Goal: Transaction & Acquisition: Purchase product/service

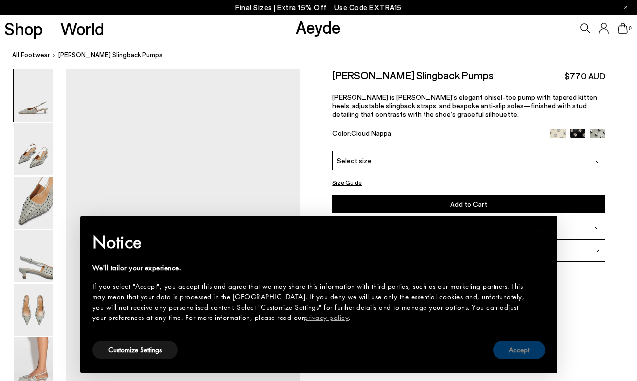
click at [522, 351] on button "Accept" at bounding box center [519, 350] width 52 height 18
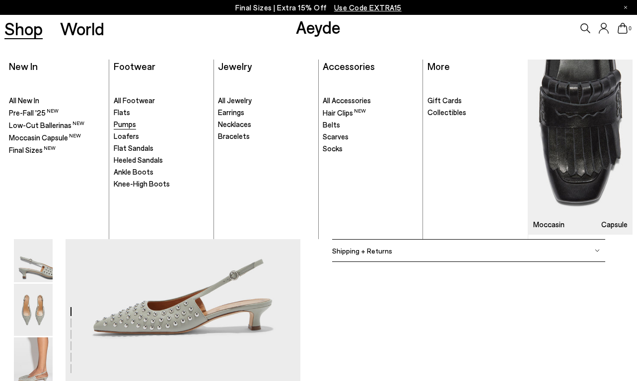
click at [126, 129] on link "Pumps" at bounding box center [161, 125] width 95 height 10
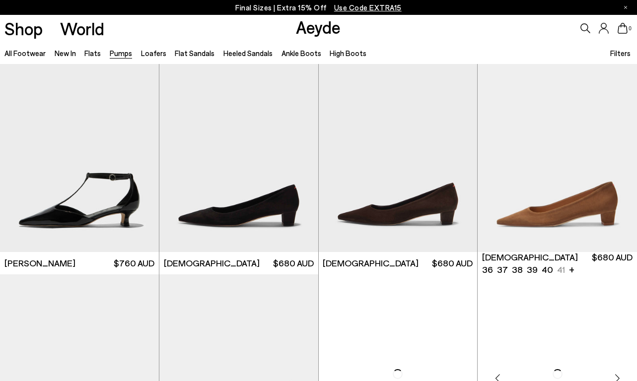
drag, startPoint x: 641, startPoint y: 11, endPoint x: 593, endPoint y: 210, distance: 204.6
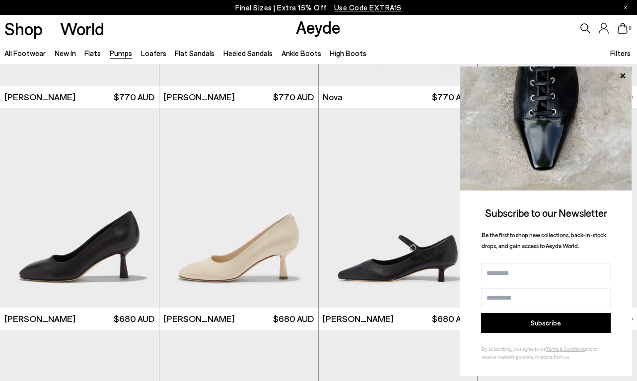
scroll to position [3102, 0]
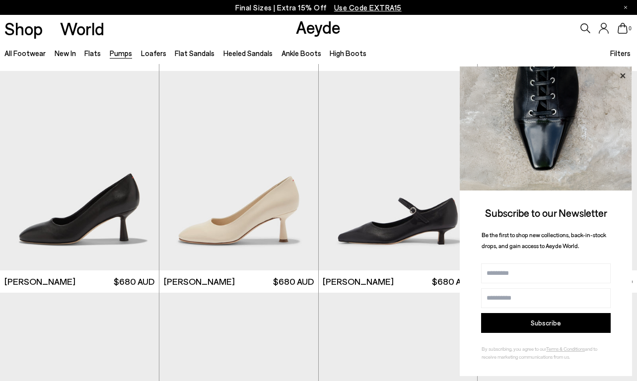
click at [624, 78] on icon at bounding box center [622, 76] width 13 height 13
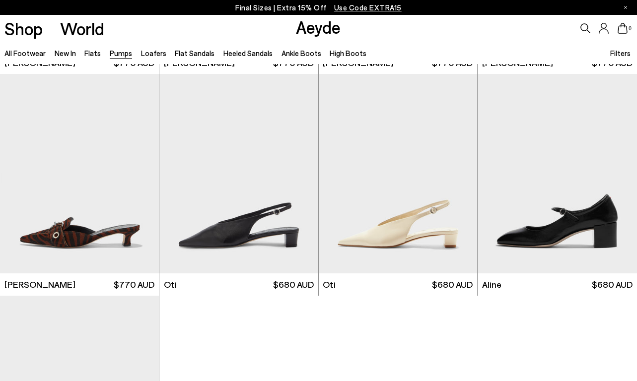
scroll to position [3540, 0]
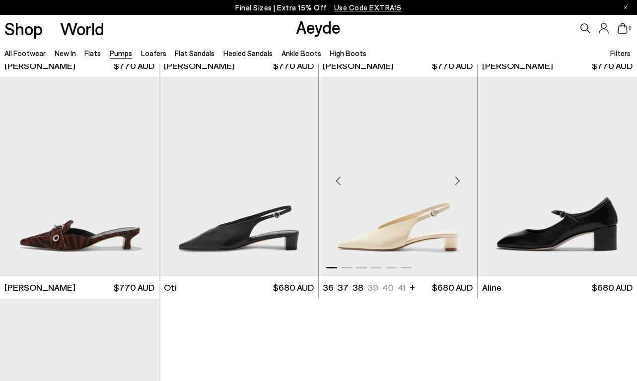
click at [459, 182] on div "Next slide" at bounding box center [457, 181] width 30 height 30
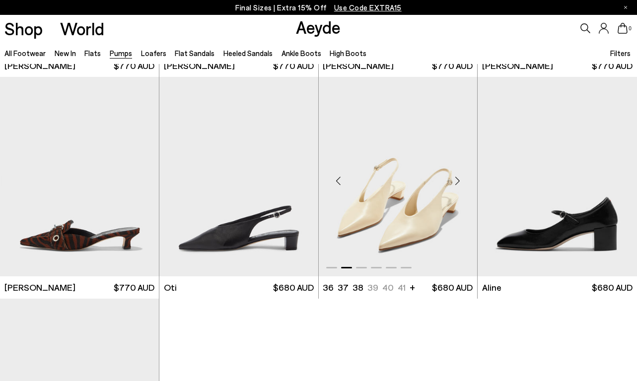
click at [459, 182] on div "Next slide" at bounding box center [457, 181] width 30 height 30
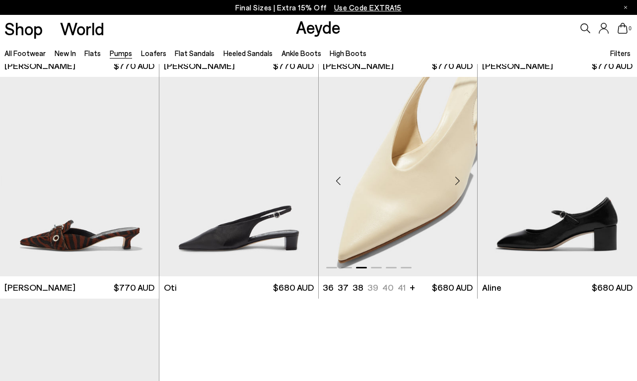
click at [459, 182] on div "Next slide" at bounding box center [457, 181] width 30 height 30
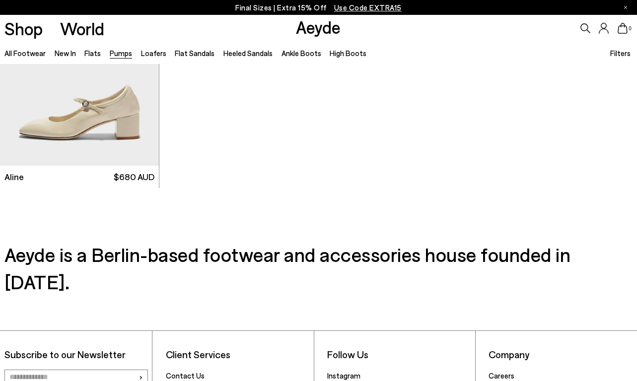
scroll to position [3853, 0]
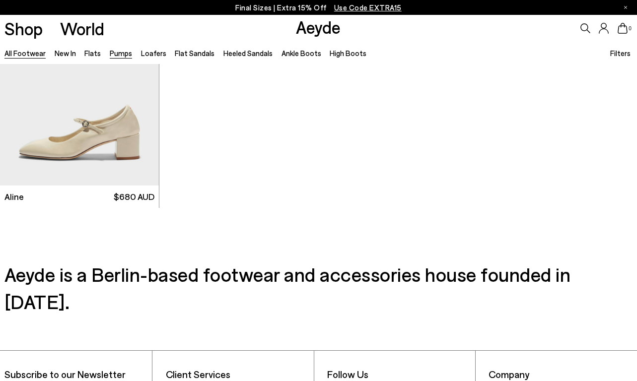
click at [32, 54] on link "All Footwear" at bounding box center [24, 53] width 41 height 9
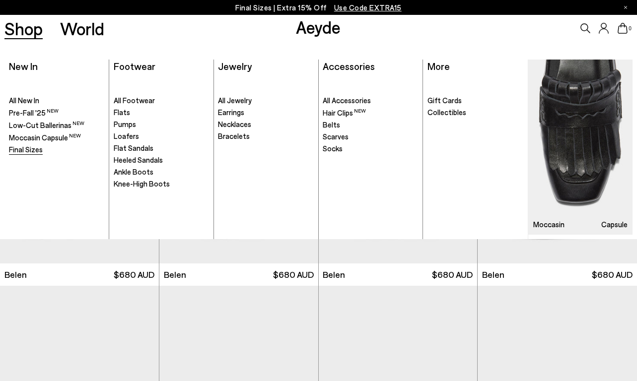
click at [20, 147] on span "Final Sizes" at bounding box center [26, 149] width 34 height 9
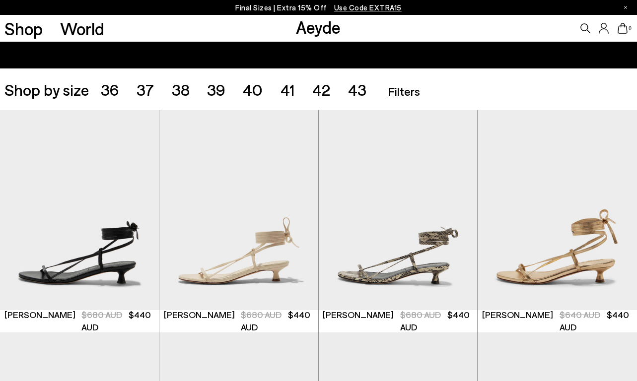
scroll to position [149, 0]
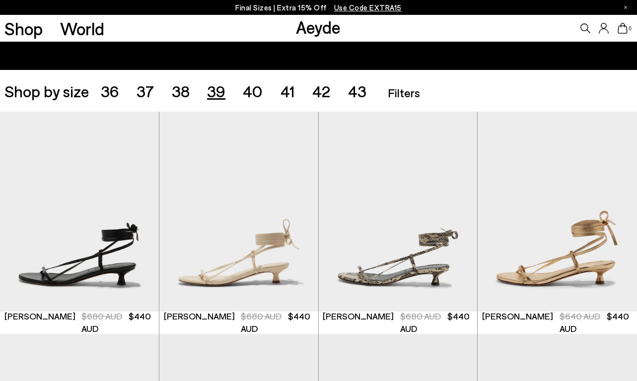
click at [216, 91] on span "39" at bounding box center [216, 90] width 18 height 19
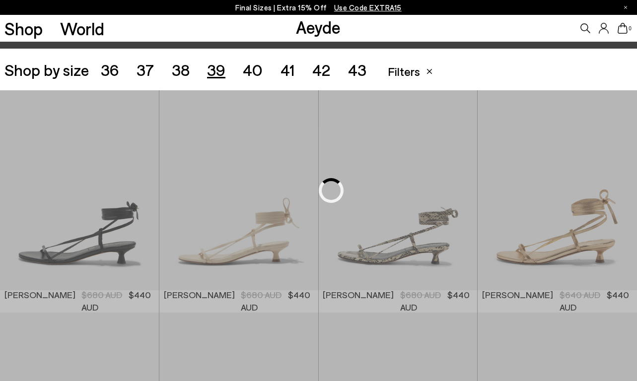
scroll to position [177, 0]
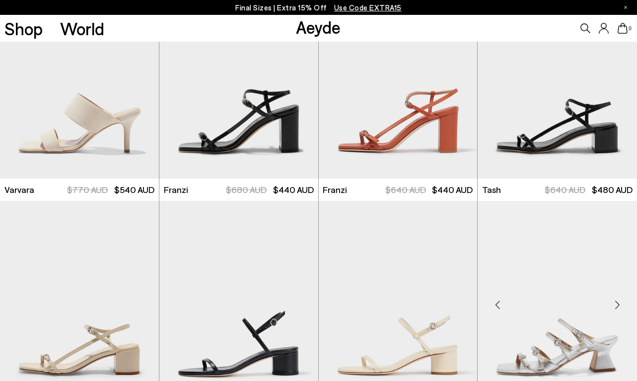
scroll to position [1401, 0]
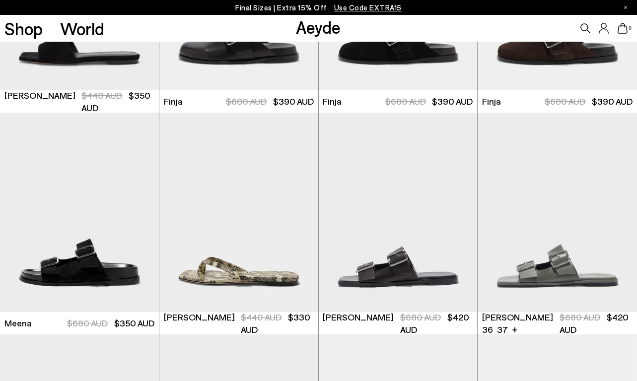
scroll to position [2643, 0]
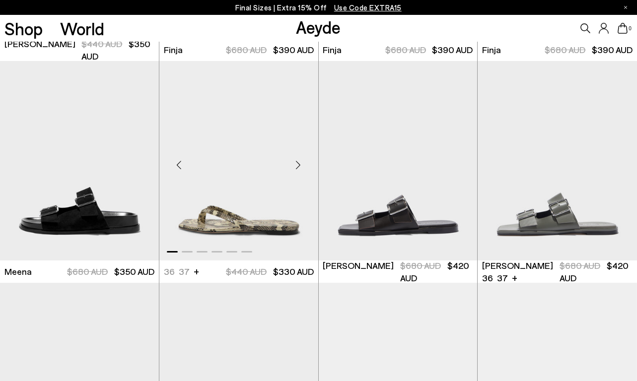
click at [300, 165] on div "Next slide" at bounding box center [299, 165] width 30 height 30
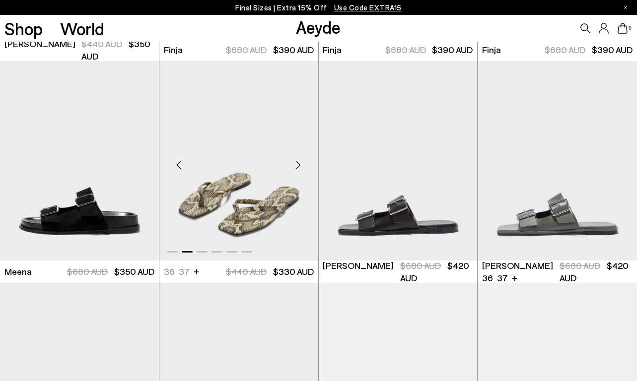
click at [302, 164] on div "Next slide" at bounding box center [299, 165] width 30 height 30
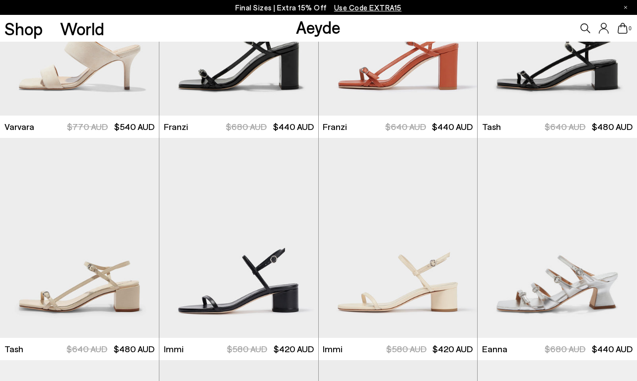
scroll to position [0, 0]
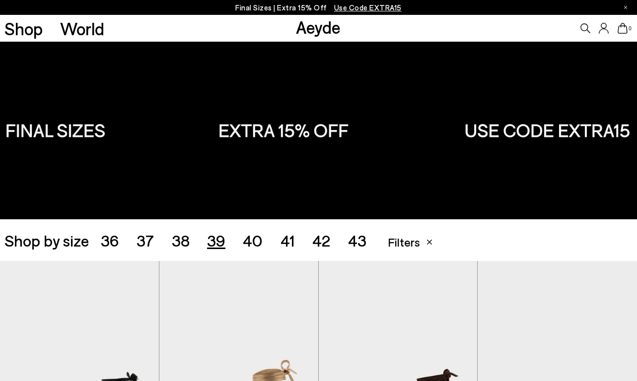
click at [256, 240] on span "40" at bounding box center [253, 240] width 20 height 19
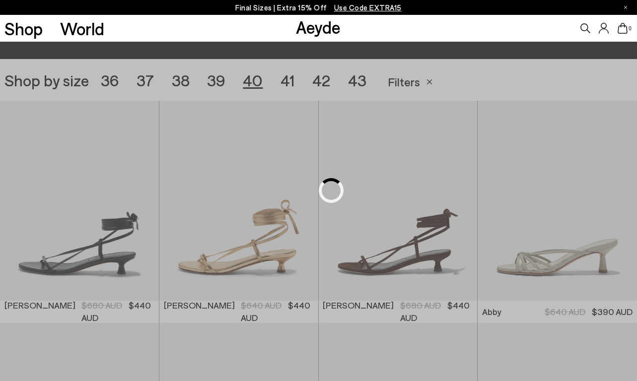
scroll to position [177, 0]
